Goal: Task Accomplishment & Management: Use online tool/utility

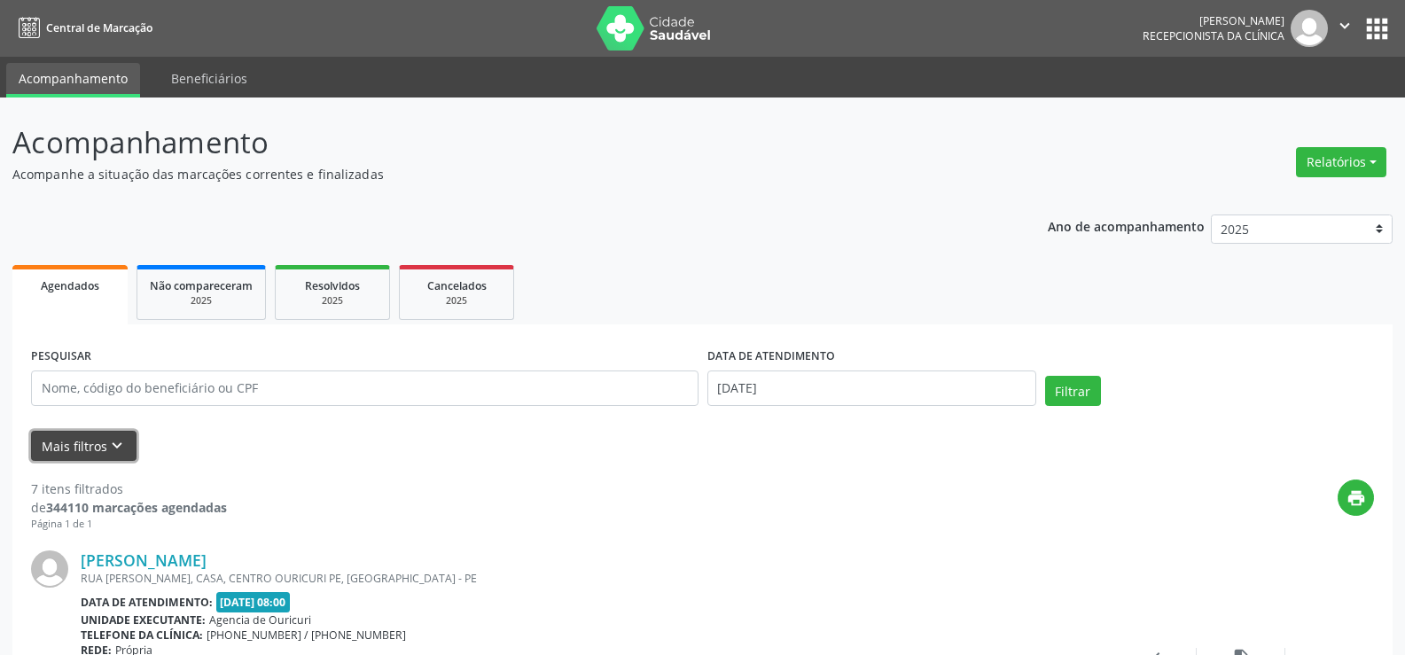
click at [107, 443] on icon "keyboard_arrow_down" at bounding box center [117, 446] width 20 height 20
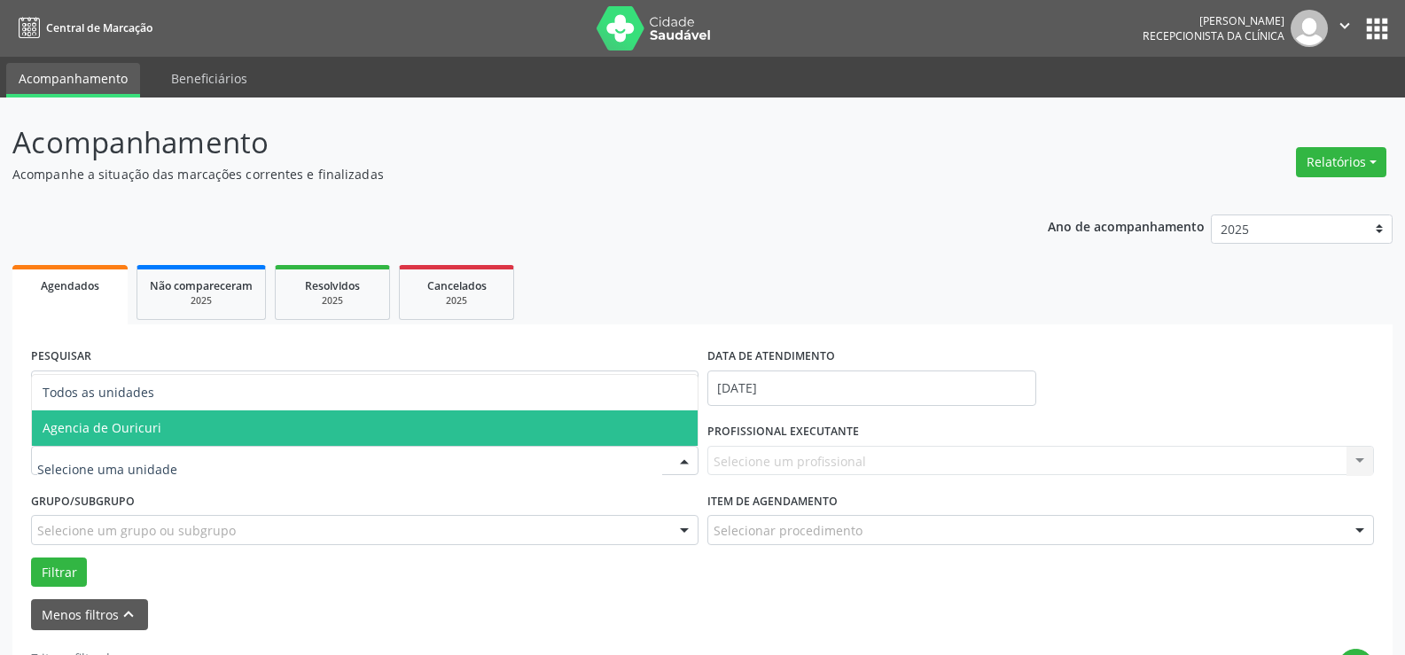
click at [168, 433] on span "Agencia de Ouricuri" at bounding box center [365, 428] width 666 height 35
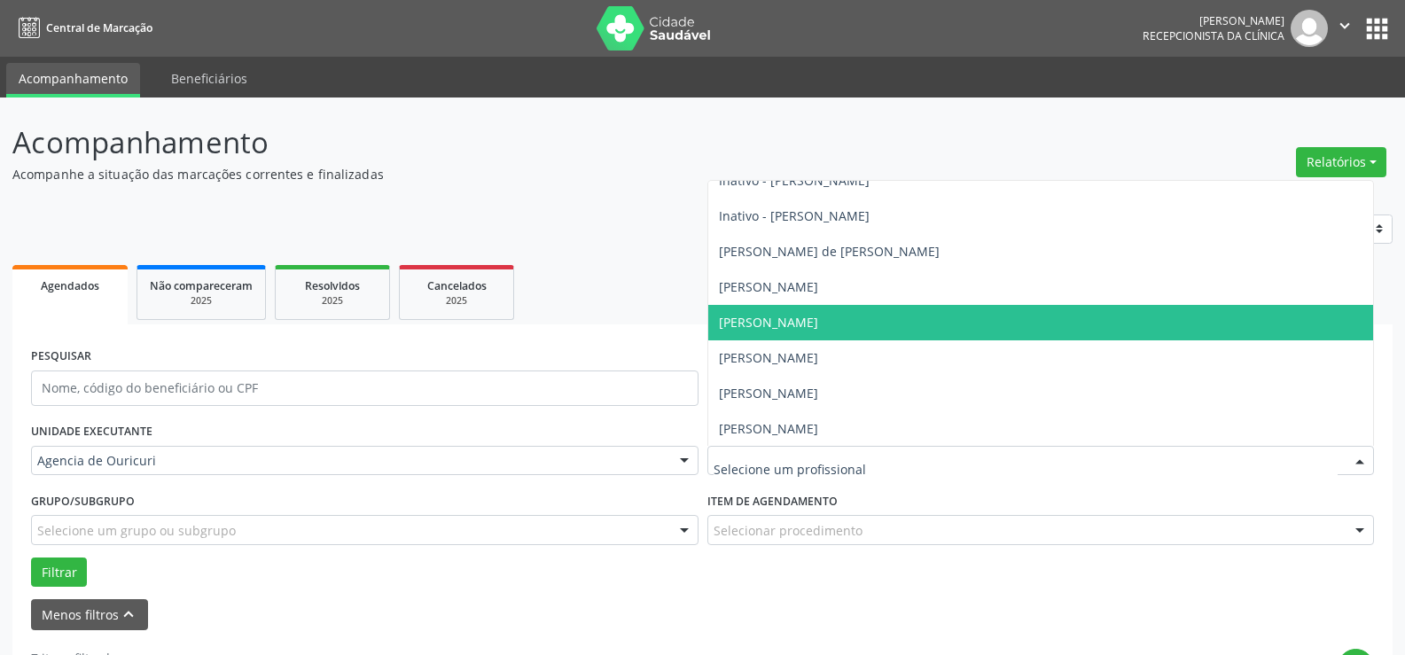
scroll to position [355, 0]
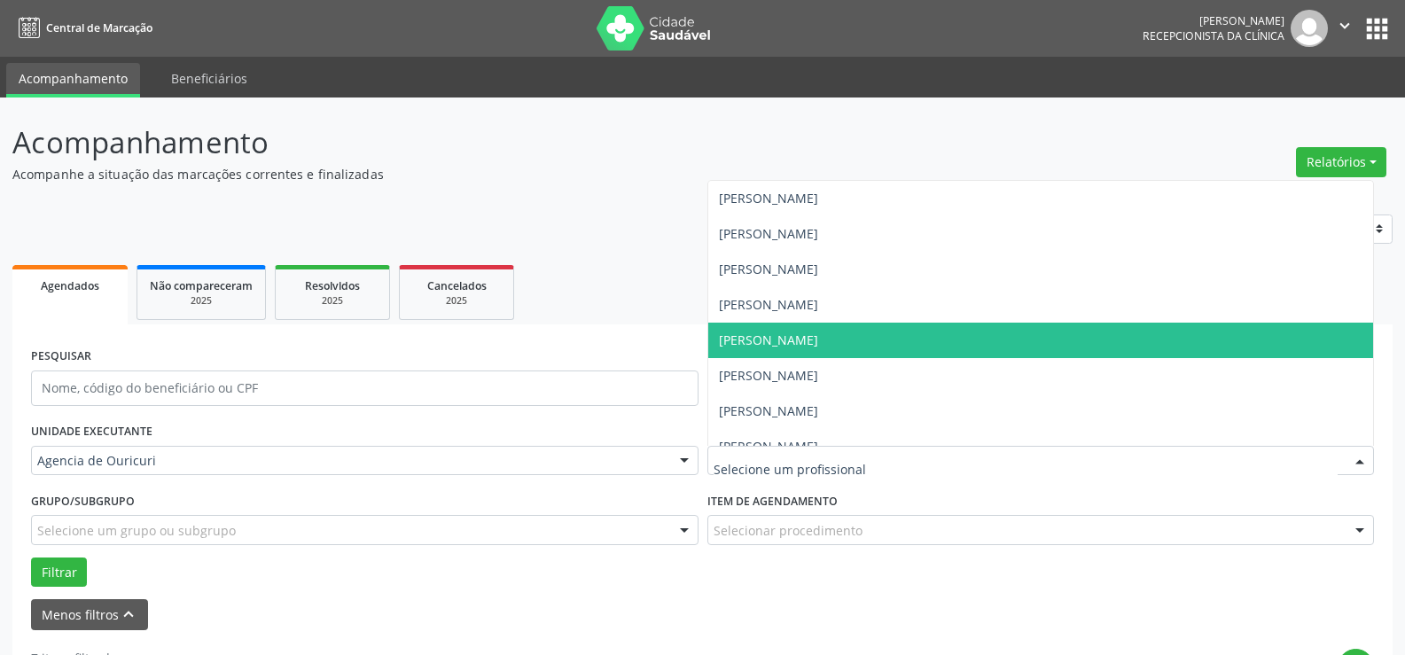
click at [818, 340] on span "[PERSON_NAME]" at bounding box center [768, 340] width 99 height 17
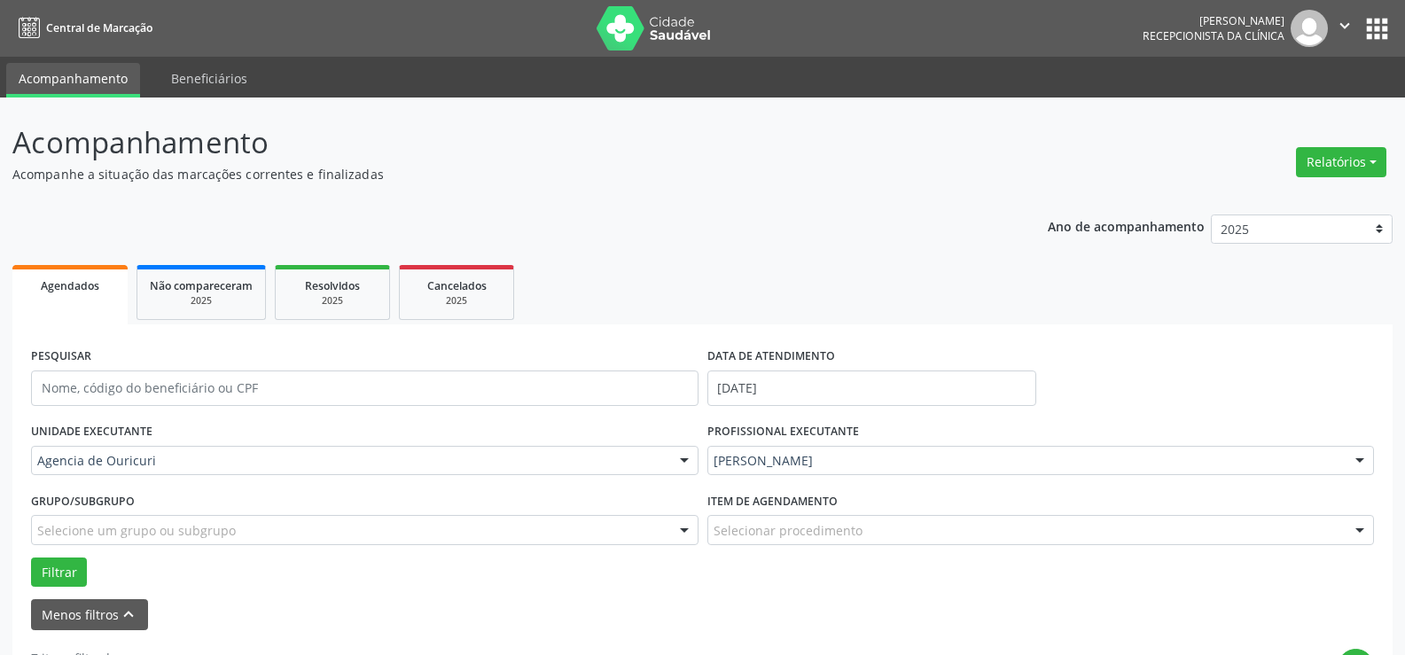
click at [873, 514] on div "Item de agendamento Selecionar procedimento #0000 - Alergologia #0001 - Angiolo…" at bounding box center [1042, 516] width 668 height 57
click at [876, 519] on div at bounding box center [1042, 530] width 668 height 30
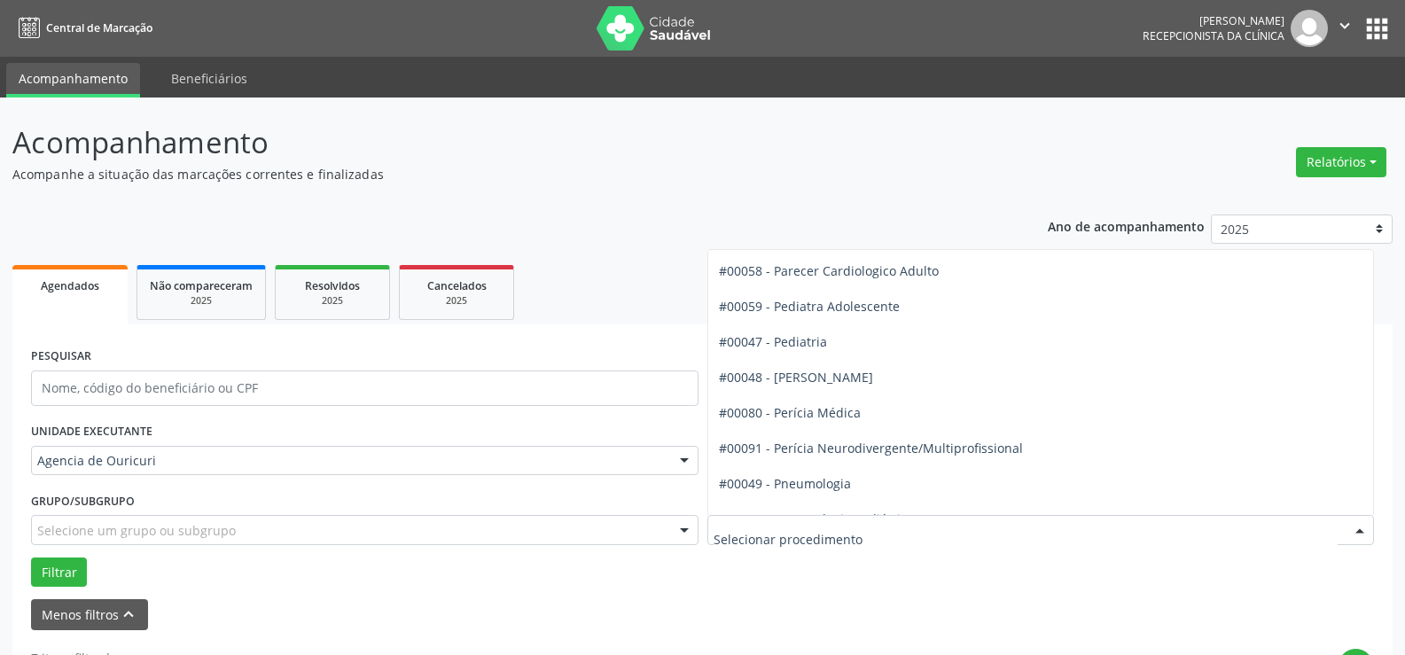
scroll to position [2660, 0]
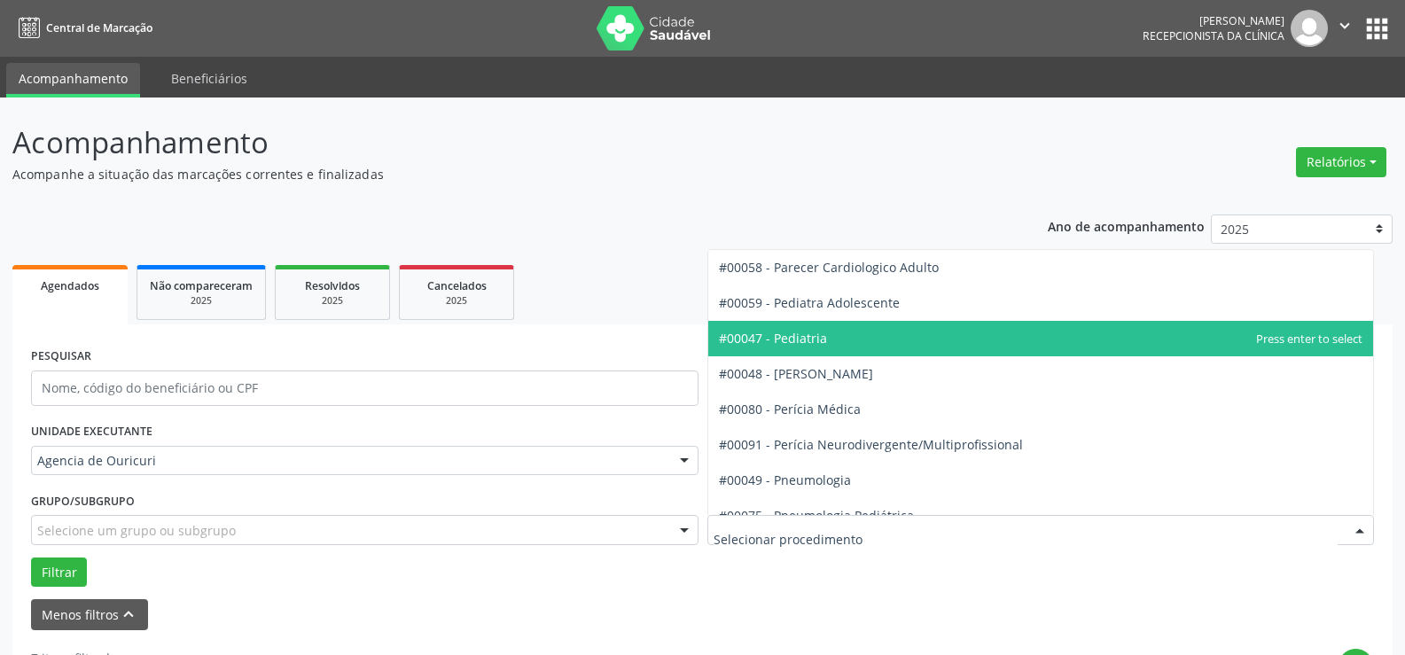
click at [863, 341] on span "#00047 - Pediatria" at bounding box center [1041, 338] width 666 height 35
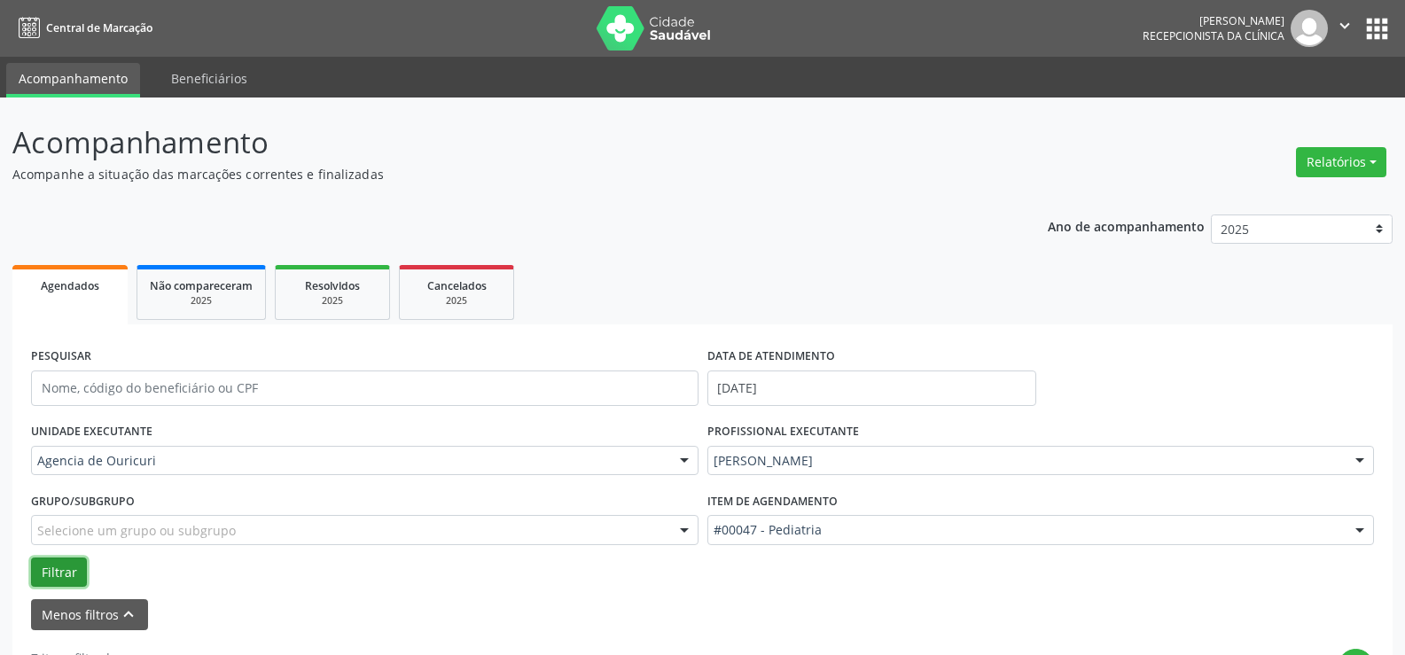
click at [43, 568] on button "Filtrar" at bounding box center [59, 573] width 56 height 30
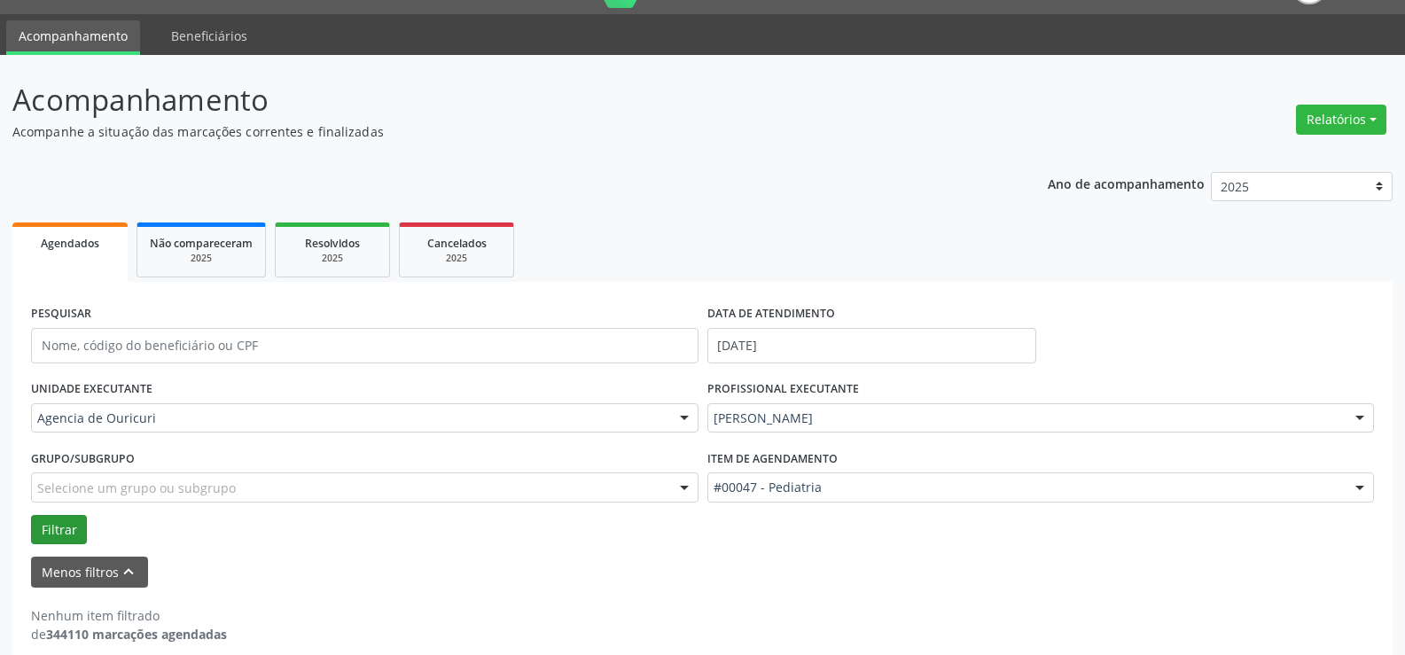
scroll to position [62, 0]
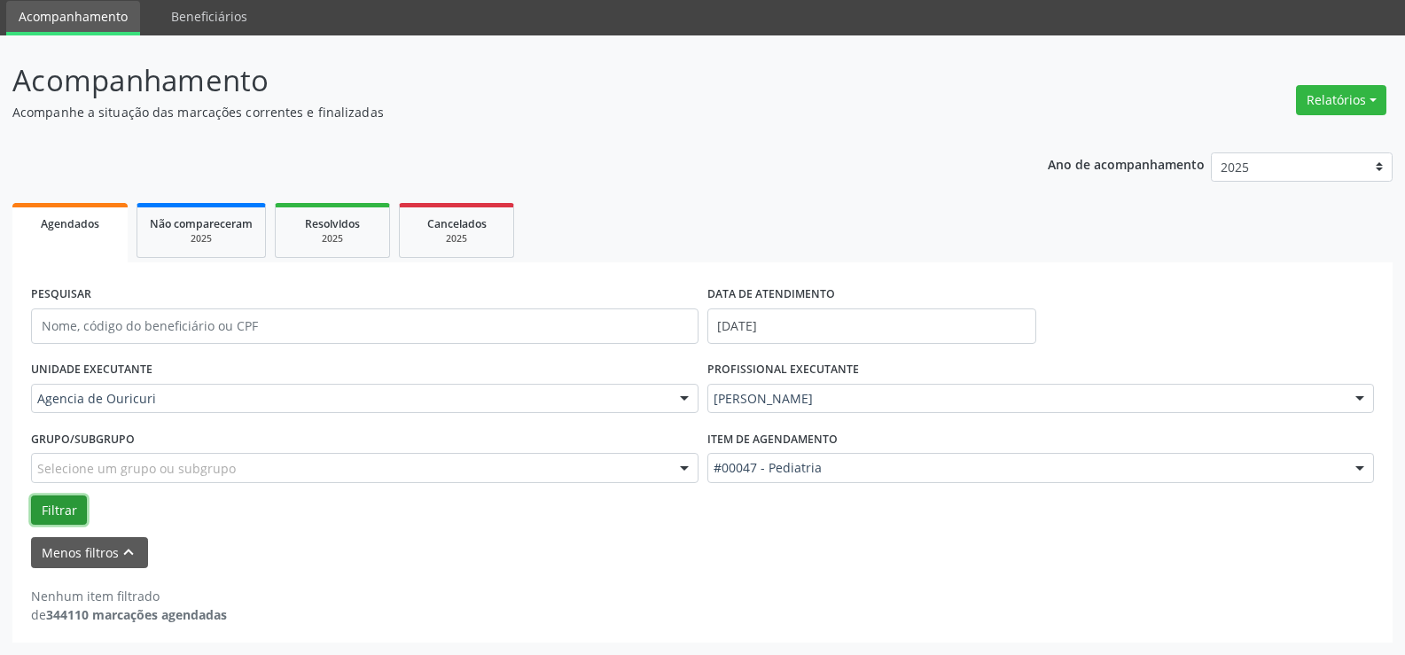
click at [68, 511] on button "Filtrar" at bounding box center [59, 511] width 56 height 30
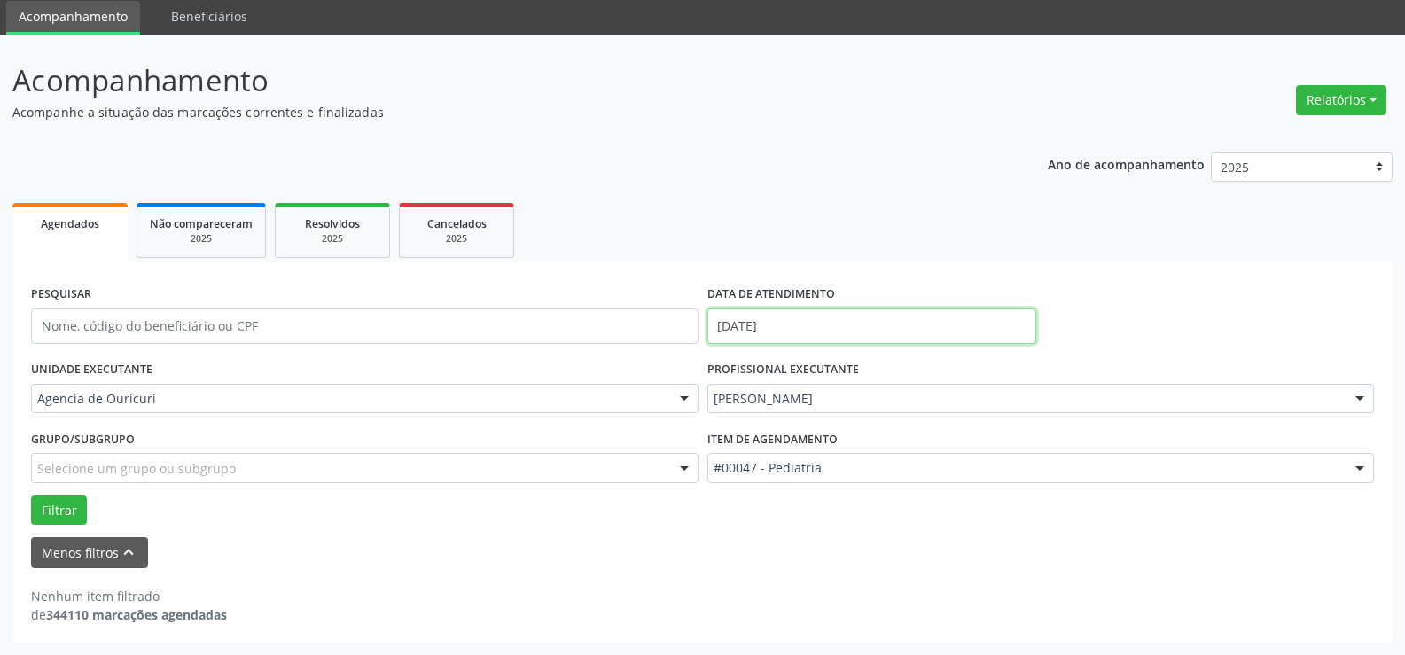
click at [805, 327] on input "[DATE]" at bounding box center [872, 326] width 329 height 35
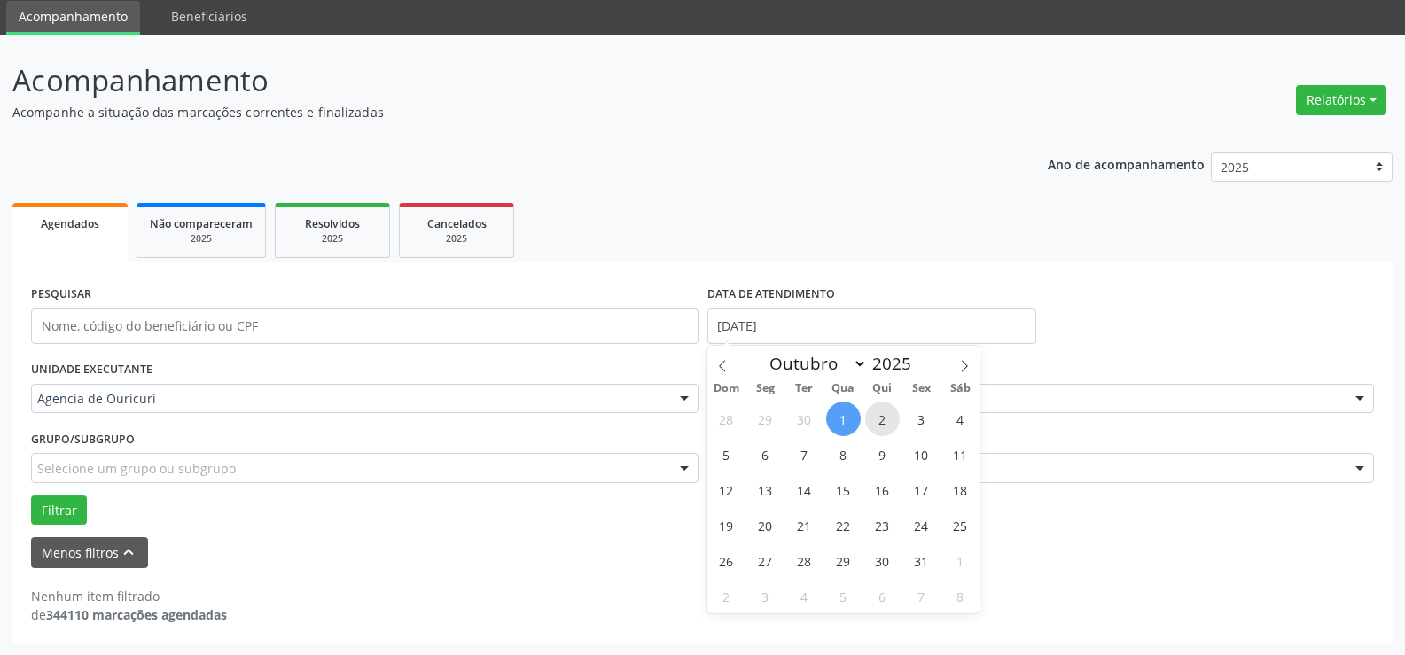
click at [884, 411] on span "2" at bounding box center [882, 419] width 35 height 35
type input "[DATE]"
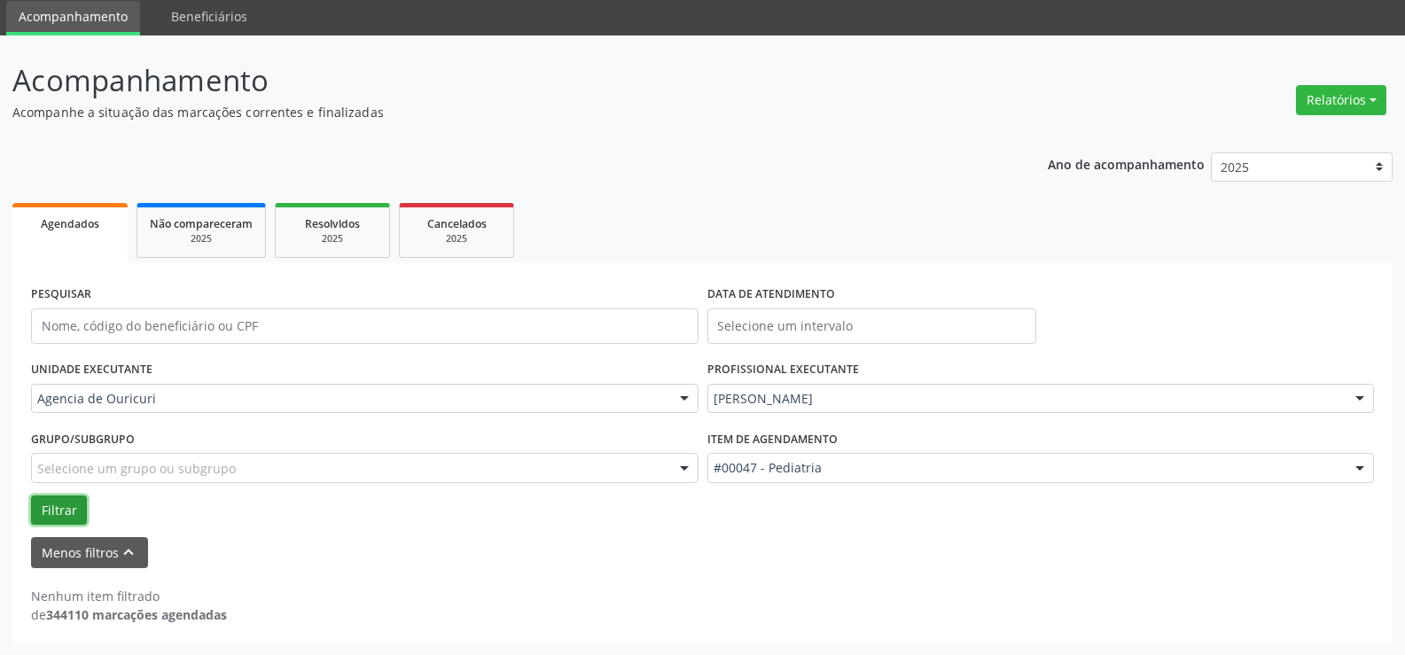
click at [37, 516] on button "Filtrar" at bounding box center [59, 511] width 56 height 30
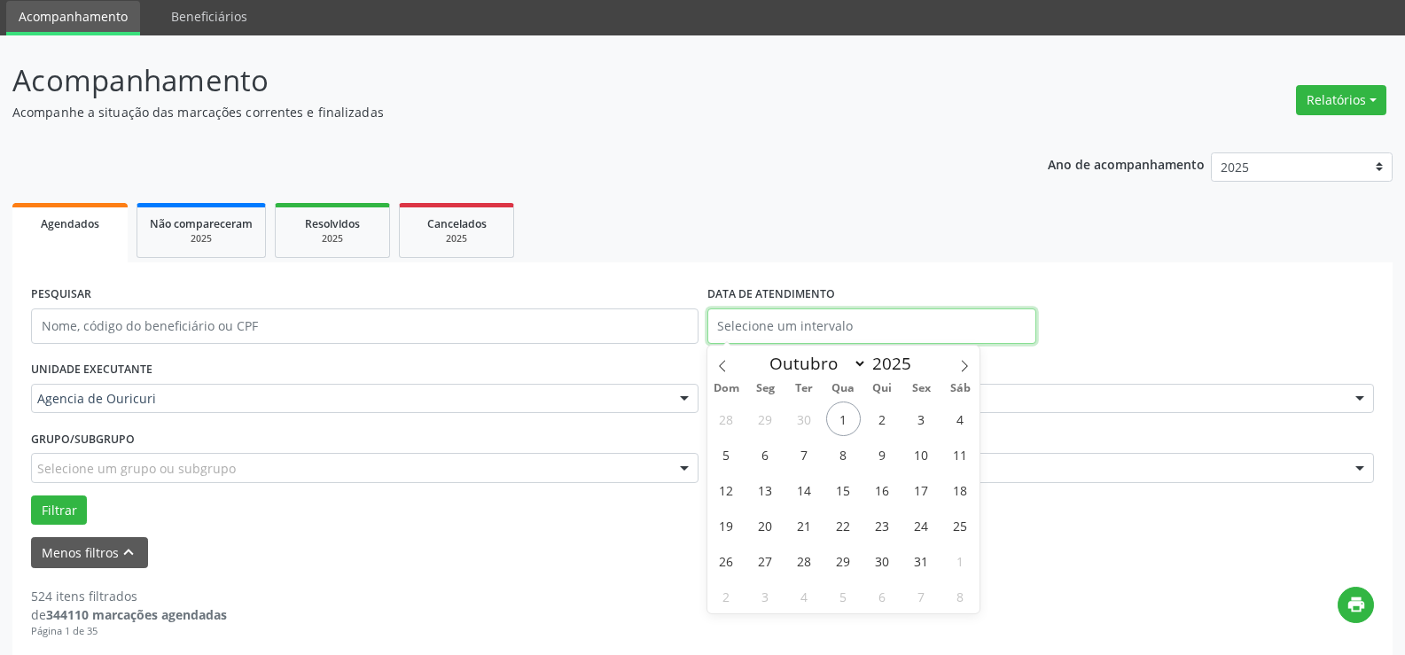
click at [759, 314] on input "text" at bounding box center [872, 326] width 329 height 35
click at [888, 422] on span "2" at bounding box center [882, 419] width 35 height 35
type input "[DATE]"
click at [888, 422] on span "2" at bounding box center [882, 419] width 35 height 35
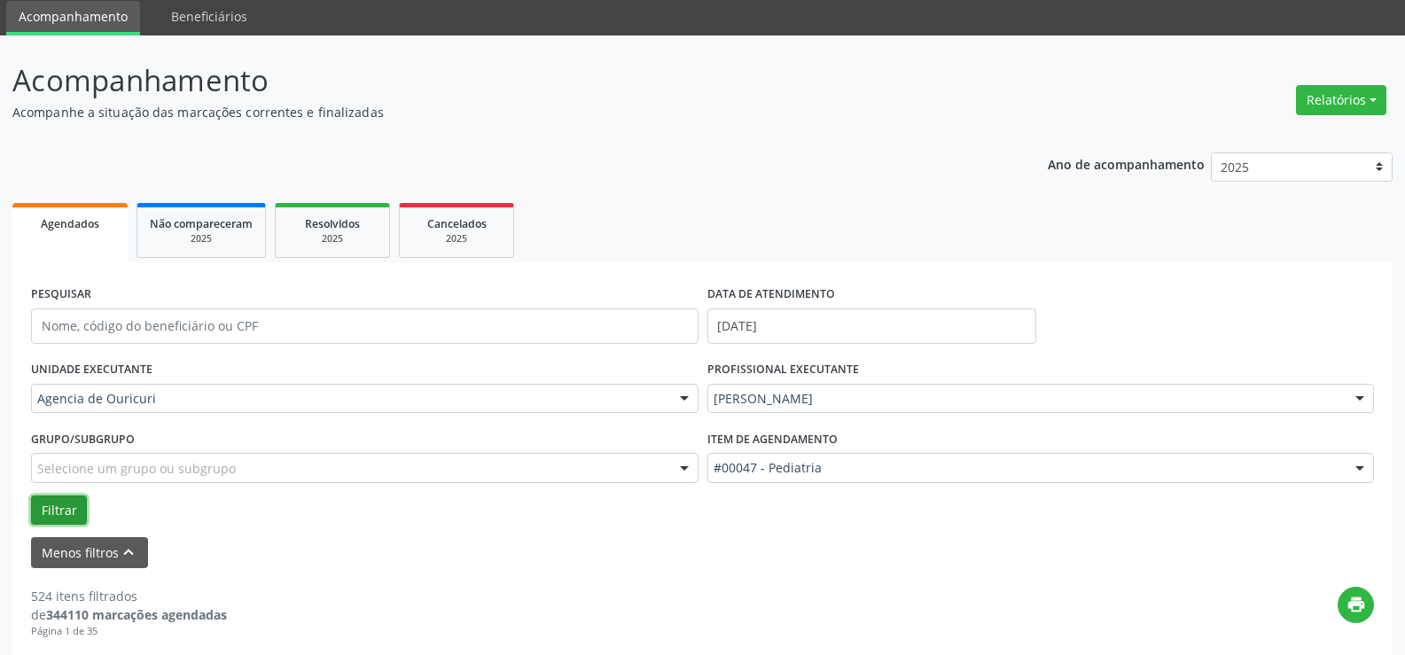
click at [46, 519] on button "Filtrar" at bounding box center [59, 511] width 56 height 30
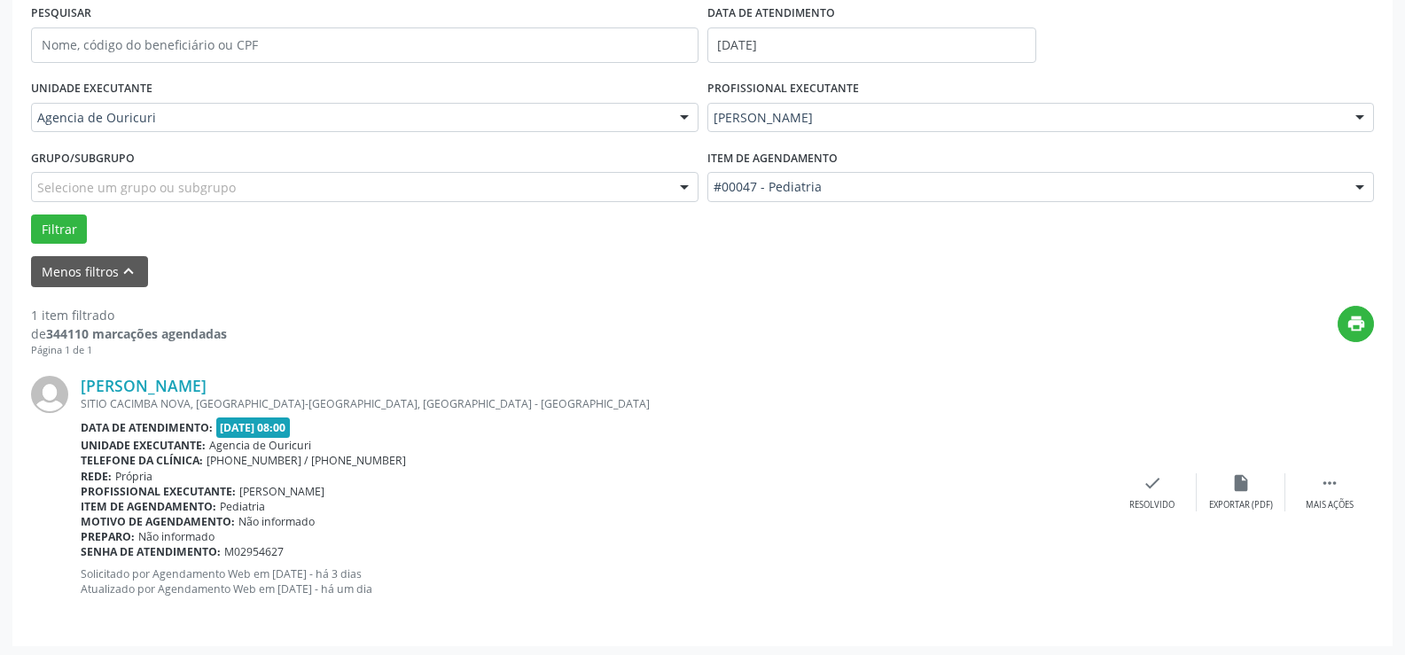
scroll to position [347, 0]
